Goal: Navigation & Orientation: Go to known website

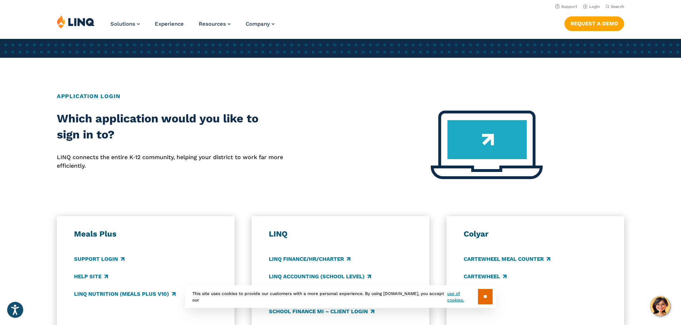
scroll to position [71, 0]
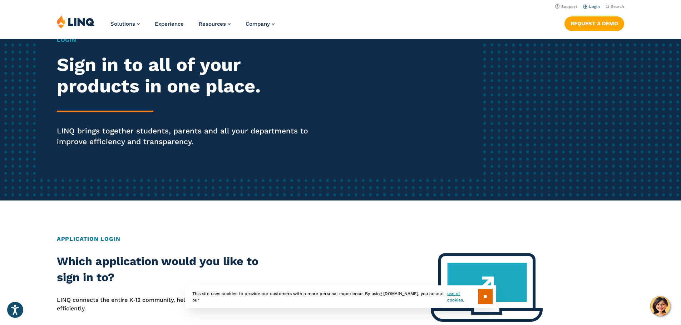
click at [587, 7] on link "Login" at bounding box center [591, 6] width 17 height 5
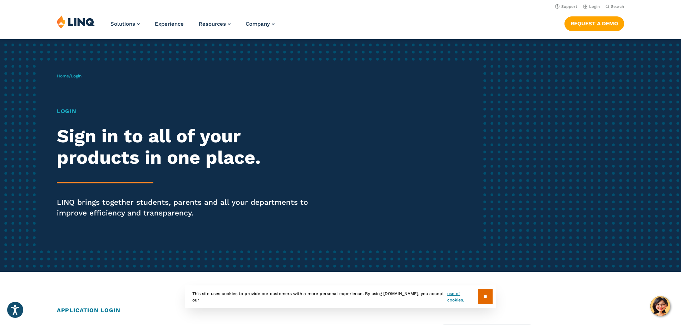
click at [77, 73] on p "Home / Login" at bounding box center [69, 76] width 25 height 6
click at [66, 112] on h1 "Login" at bounding box center [188, 111] width 262 height 9
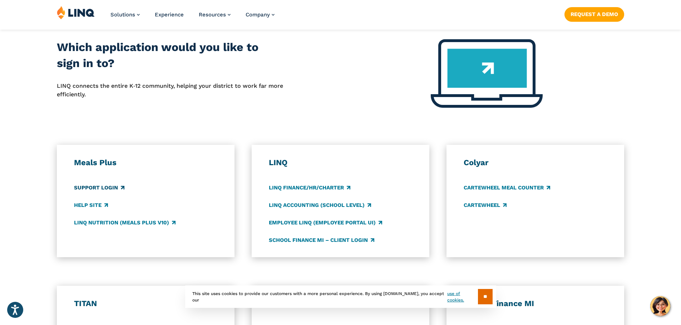
scroll to position [393, 0]
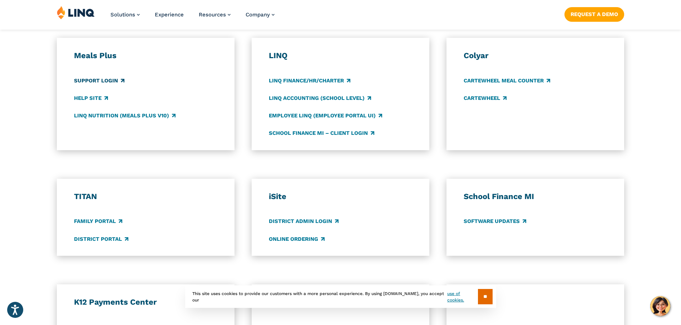
click at [93, 79] on link "Support Login" at bounding box center [99, 81] width 50 height 8
click at [108, 238] on link "District Portal" at bounding box center [101, 239] width 54 height 8
